Goal: Find specific page/section: Find specific page/section

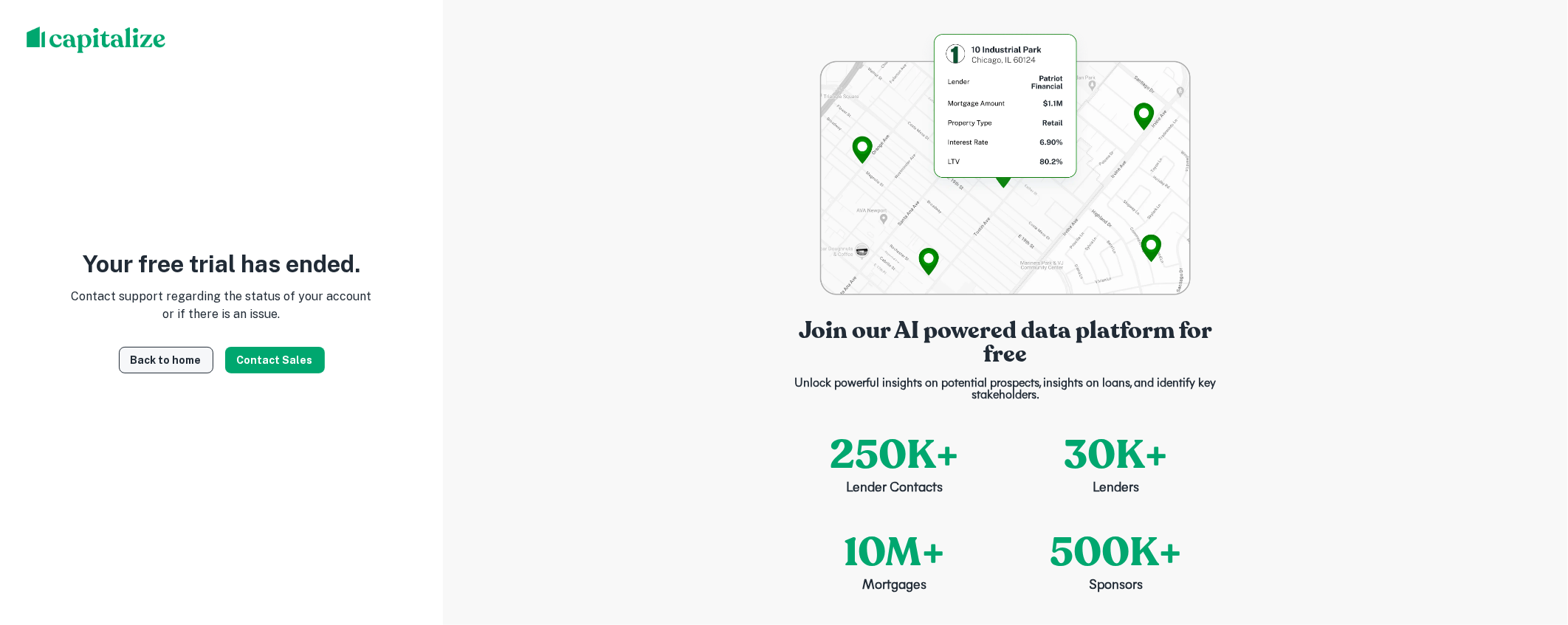
click at [179, 359] on link "Back to home" at bounding box center [166, 360] width 95 height 27
click at [174, 360] on link "Back to home" at bounding box center [166, 360] width 95 height 27
